Goal: Transaction & Acquisition: Subscribe to service/newsletter

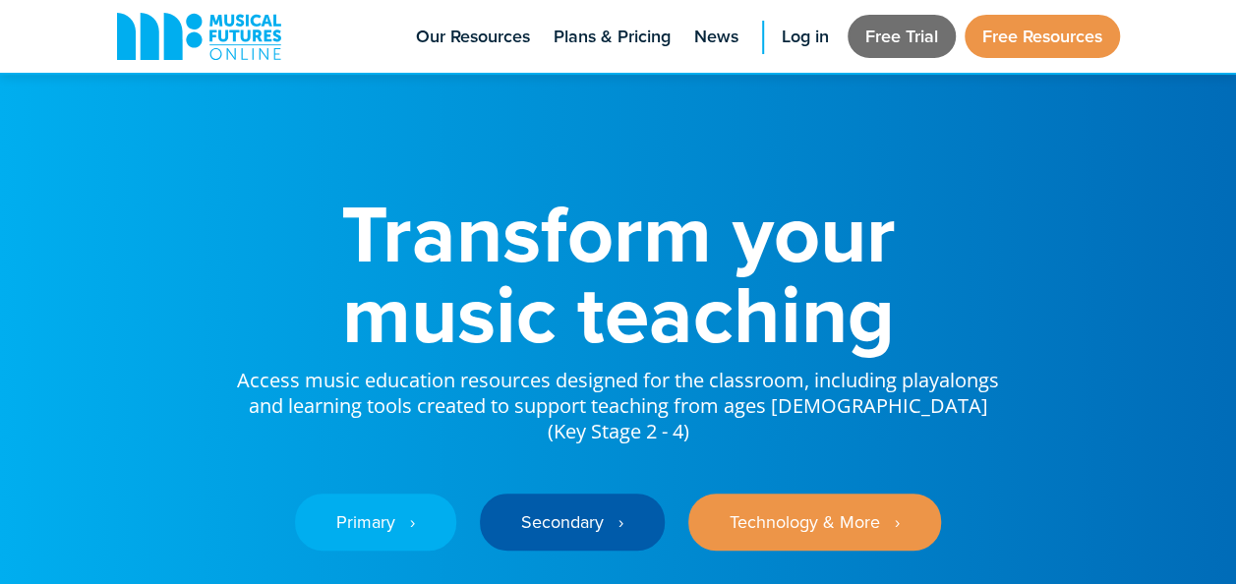
click at [900, 33] on link "Free Trial" at bounding box center [901, 36] width 108 height 43
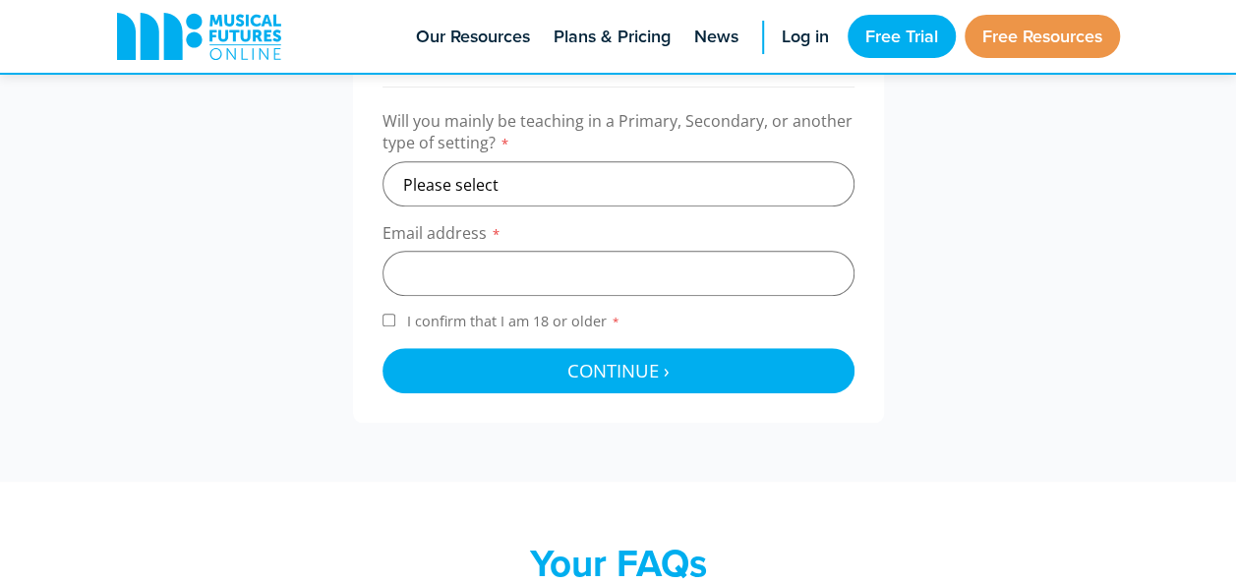
scroll to position [748, 0]
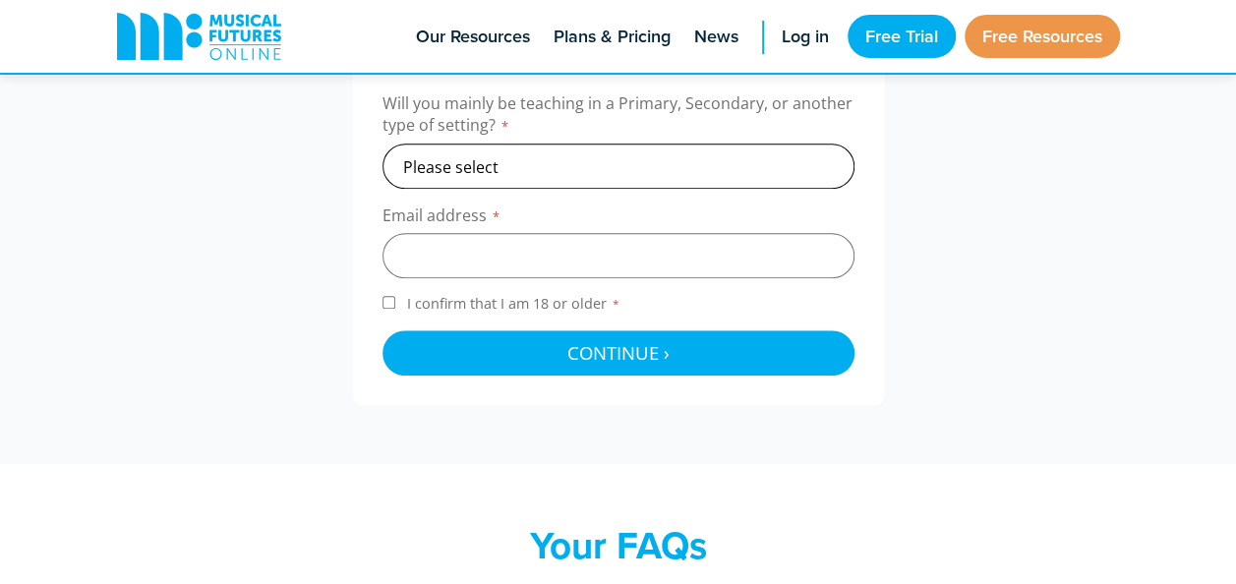
click at [566, 167] on select "Please select Primary Secondary Other" at bounding box center [618, 166] width 472 height 45
select select "primary"
click at [382, 144] on select "Please select Primary Secondary Other" at bounding box center [618, 166] width 472 height 45
click at [479, 245] on input "email" at bounding box center [618, 255] width 472 height 45
type input "shonahurley05@gmail.com"
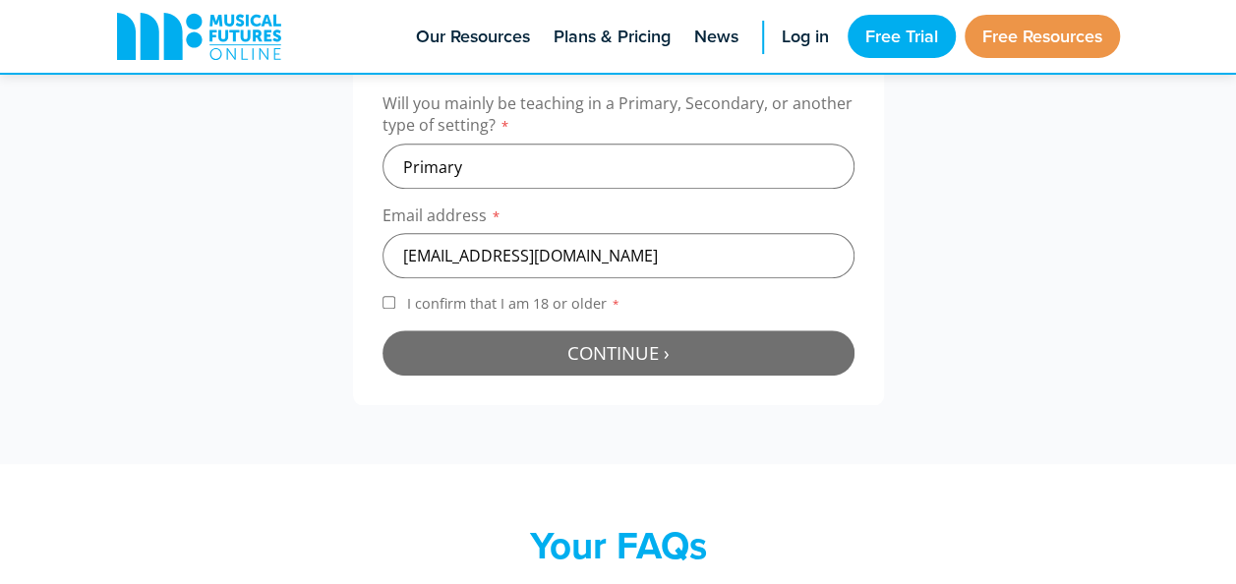
click at [572, 357] on span "Continue ›" at bounding box center [618, 352] width 102 height 25
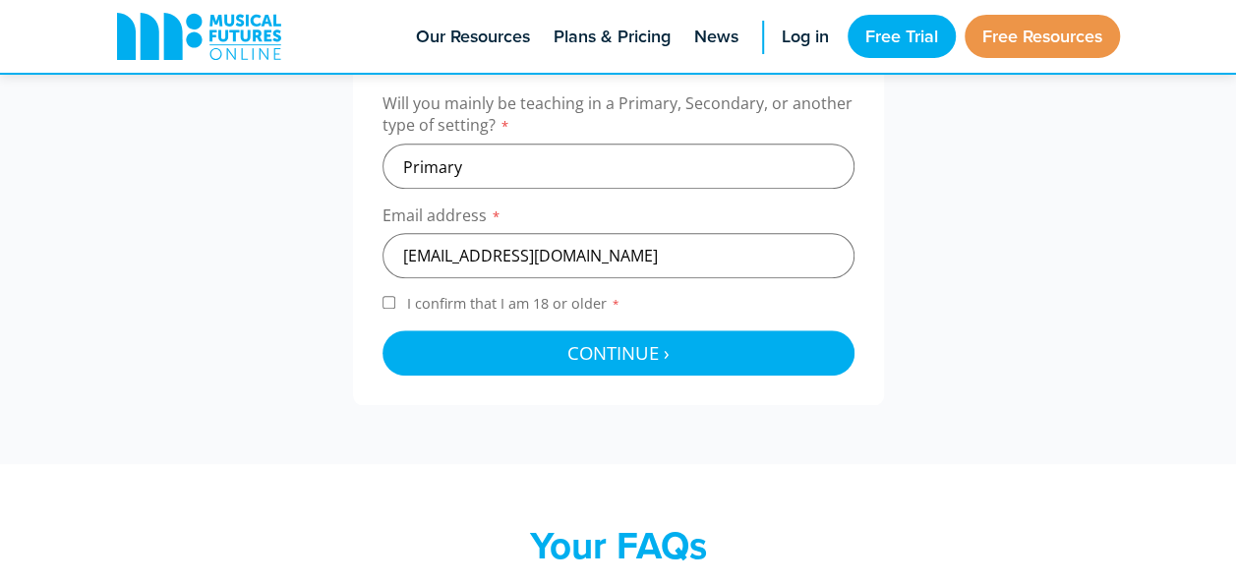
click at [384, 301] on input "I confirm that I am 18 or older *" at bounding box center [388, 302] width 13 height 13
checkbox input "true"
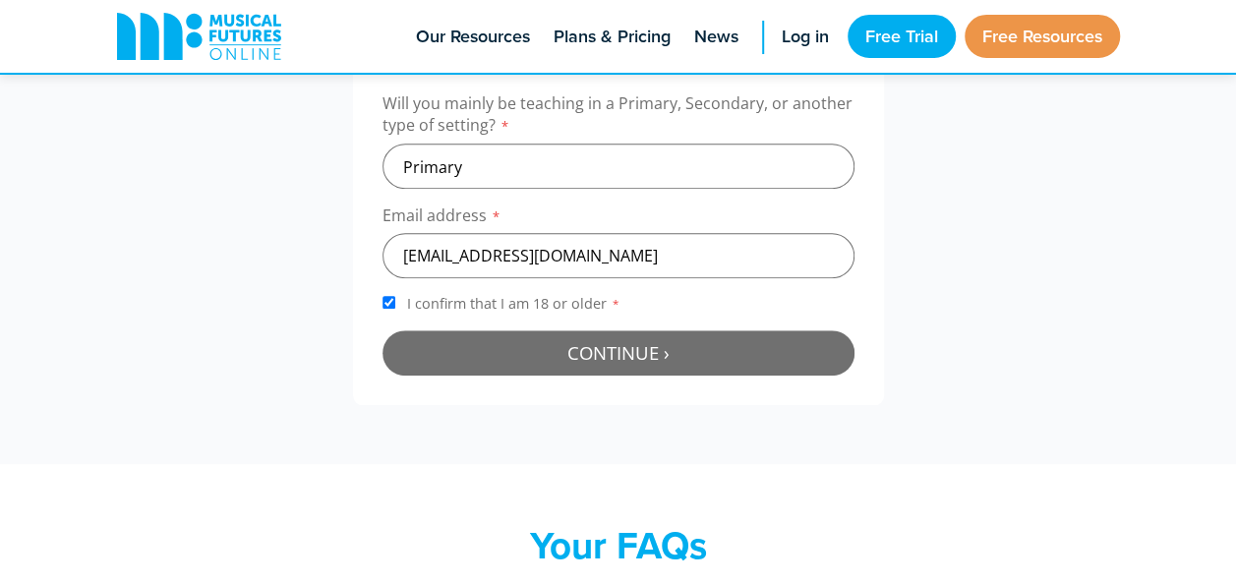
click at [591, 343] on span "Continue ›" at bounding box center [618, 352] width 102 height 25
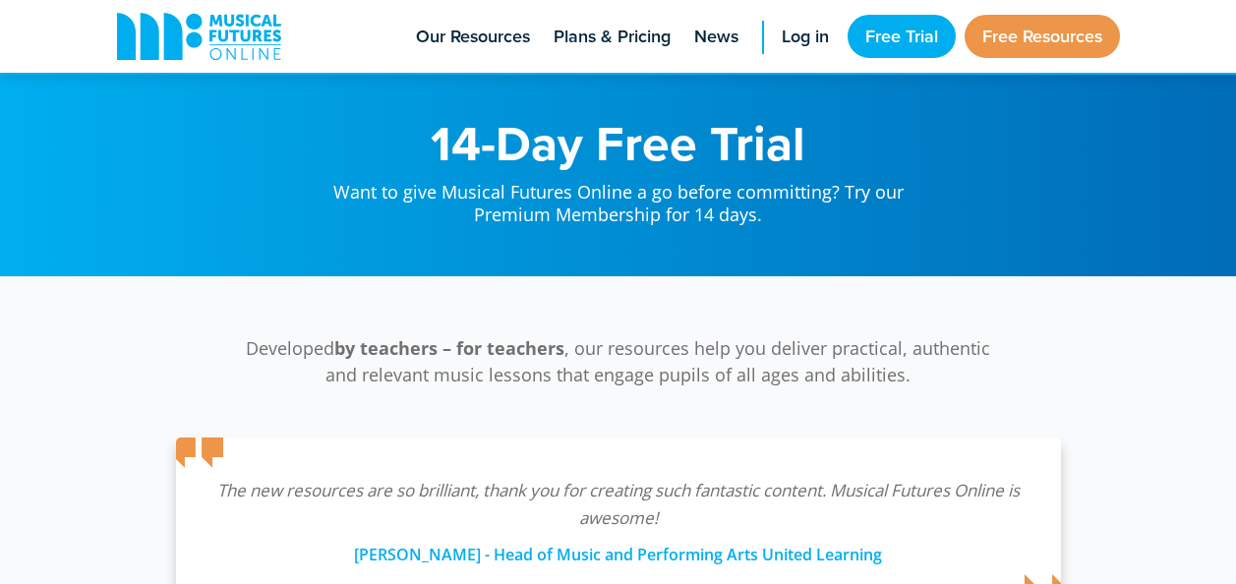
scroll to position [641, 0]
